Goal: Task Accomplishment & Management: Complete application form

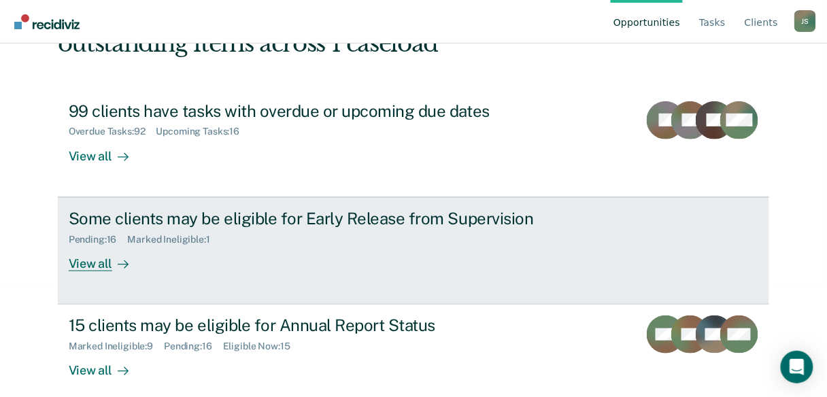
scroll to position [125, 0]
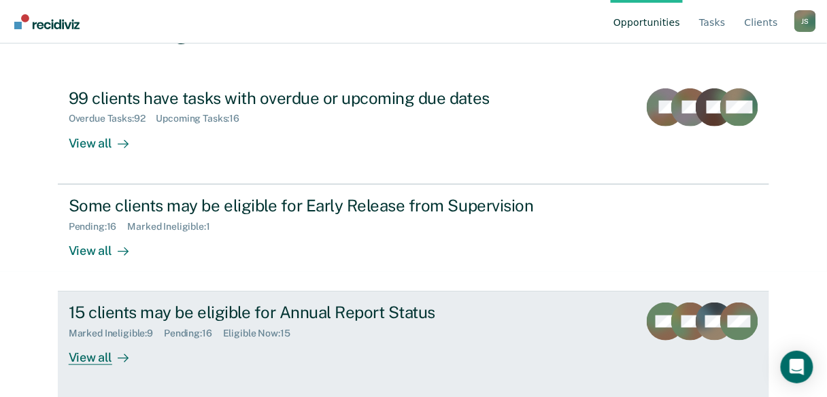
click at [88, 358] on div "View all" at bounding box center [107, 352] width 76 height 27
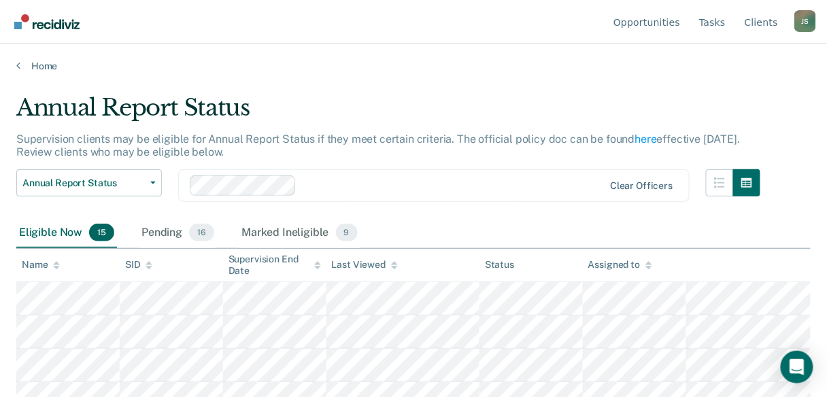
click at [316, 264] on icon at bounding box center [317, 263] width 7 height 3
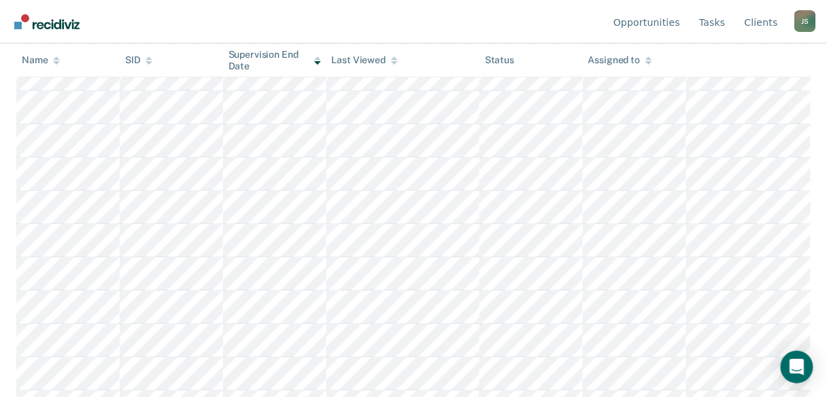
scroll to position [166, 0]
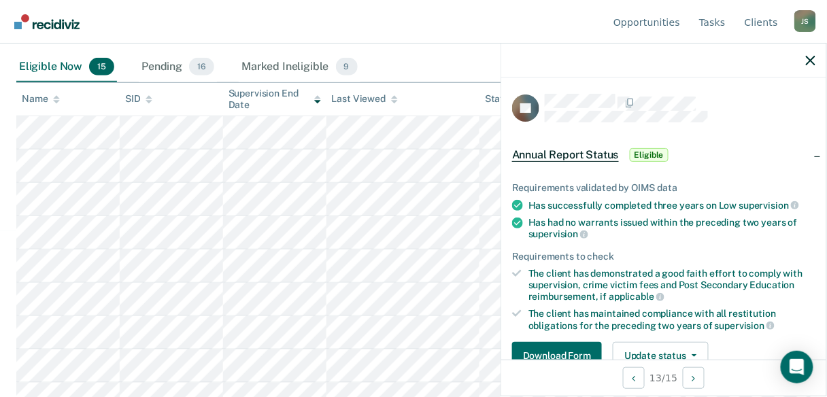
click at [816, 64] on div at bounding box center [663, 61] width 325 height 34
click at [811, 62] on icon "button" at bounding box center [811, 61] width 10 height 10
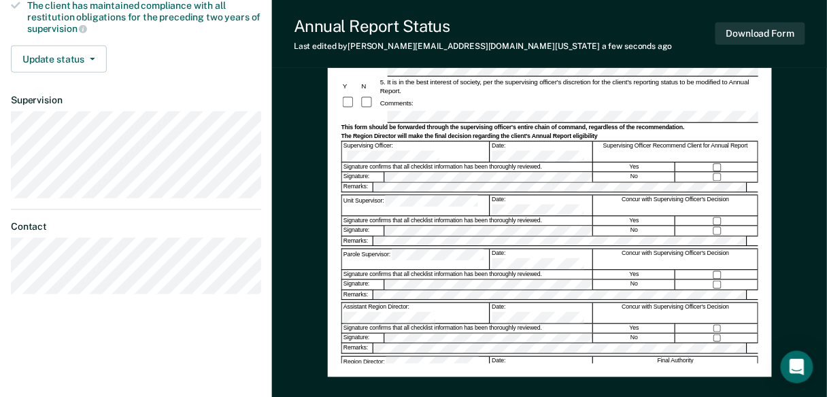
scroll to position [326, 0]
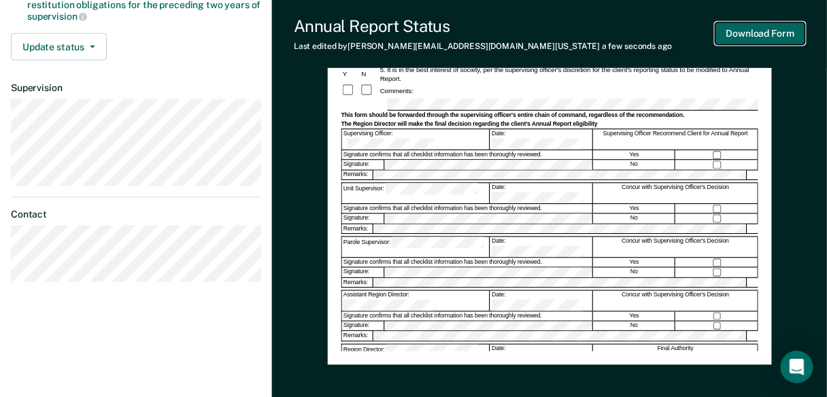
click at [738, 32] on button "Download Form" at bounding box center [760, 33] width 90 height 22
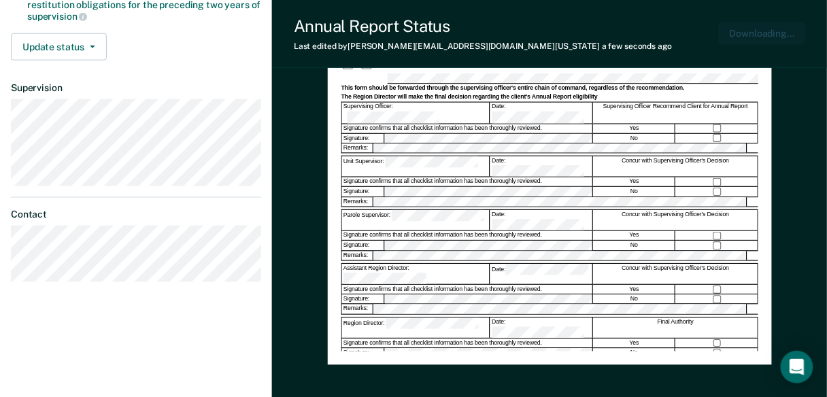
scroll to position [0, 0]
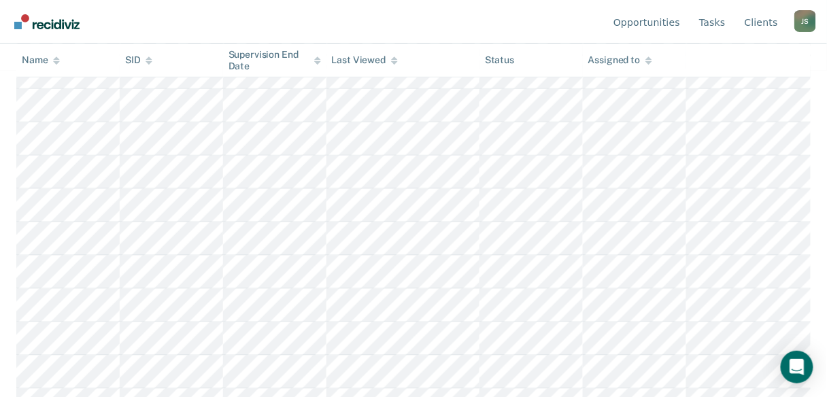
scroll to position [166, 0]
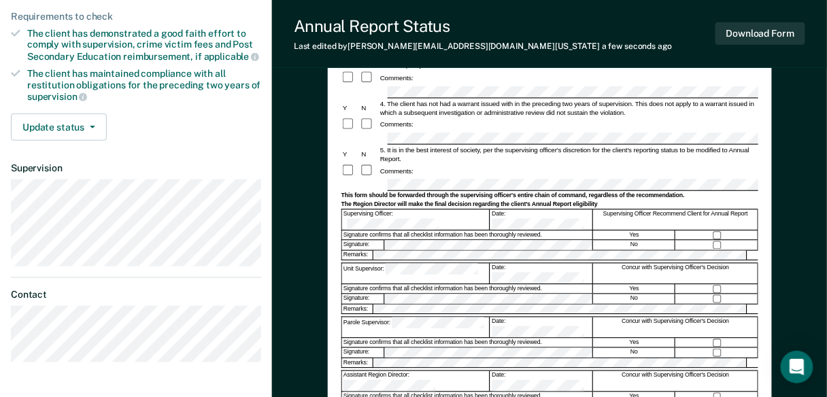
scroll to position [272, 0]
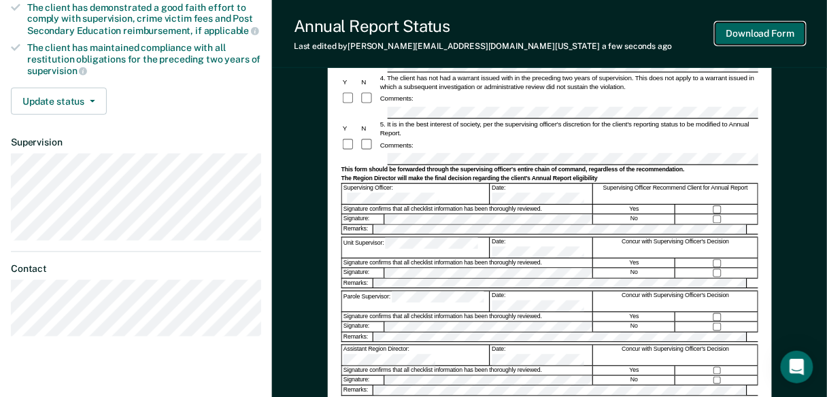
click at [760, 42] on button "Download Form" at bounding box center [760, 33] width 90 height 22
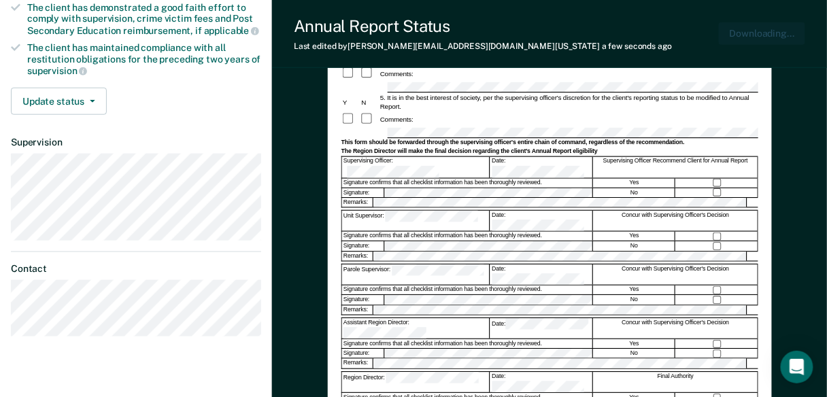
scroll to position [0, 0]
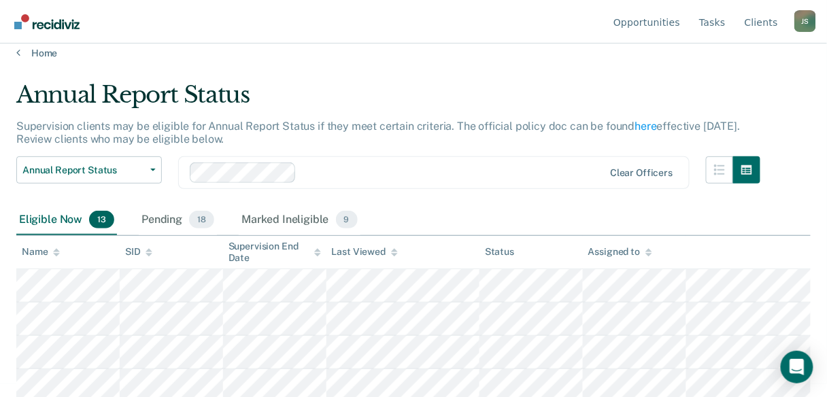
scroll to position [3, 0]
